Goal: Browse casually: Explore the website without a specific task or goal

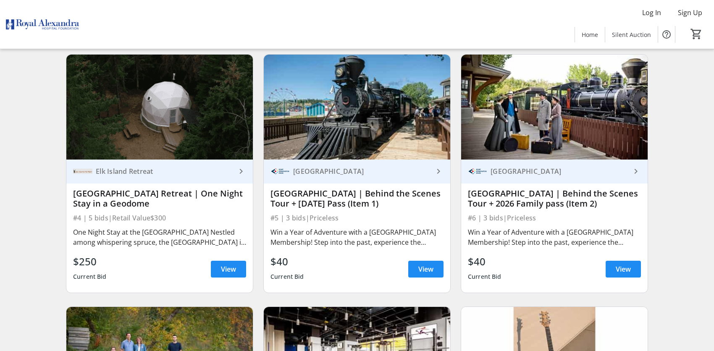
scroll to position [336, 0]
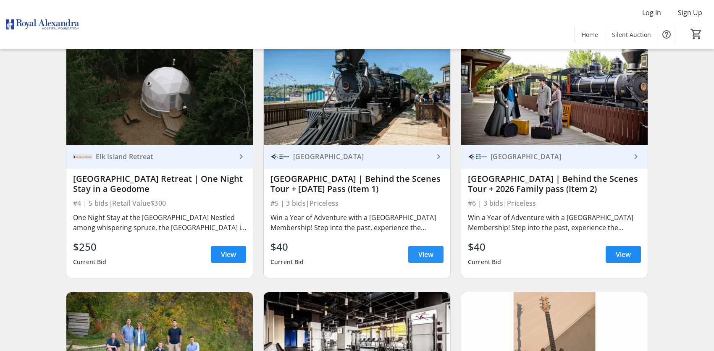
click at [428, 254] on span "View" at bounding box center [425, 254] width 15 height 10
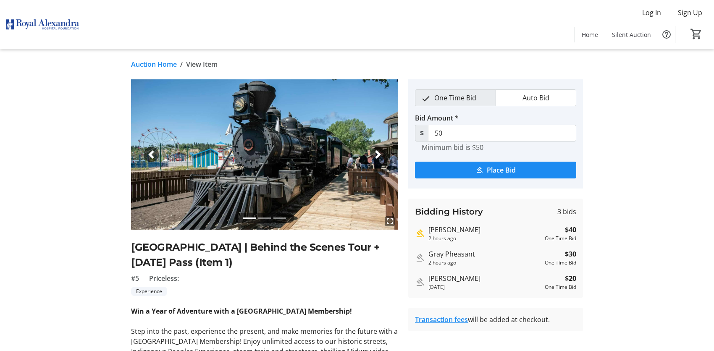
scroll to position [336, 0]
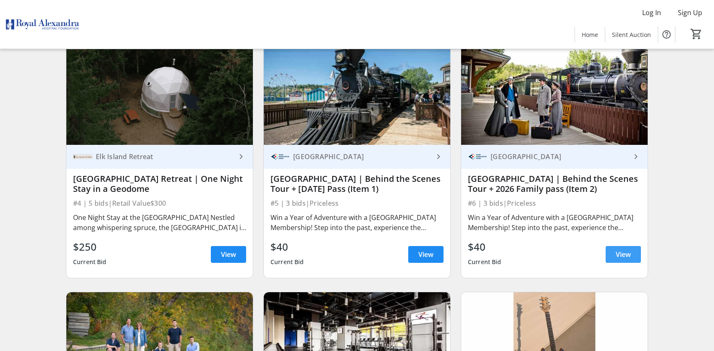
click at [623, 252] on span "View" at bounding box center [623, 254] width 15 height 10
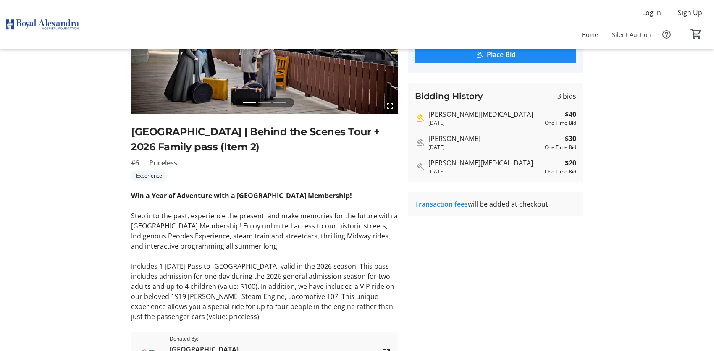
scroll to position [3, 0]
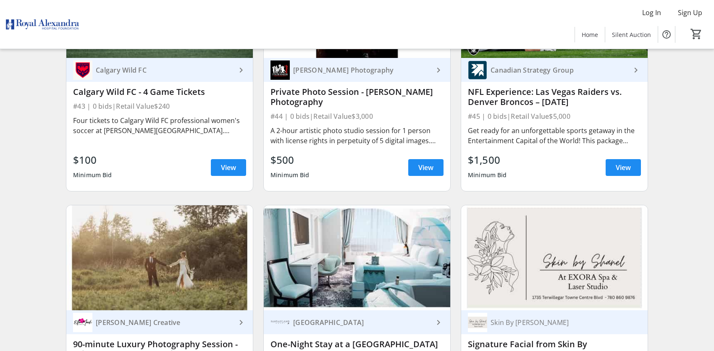
scroll to position [3527, 0]
